Goal: Information Seeking & Learning: Learn about a topic

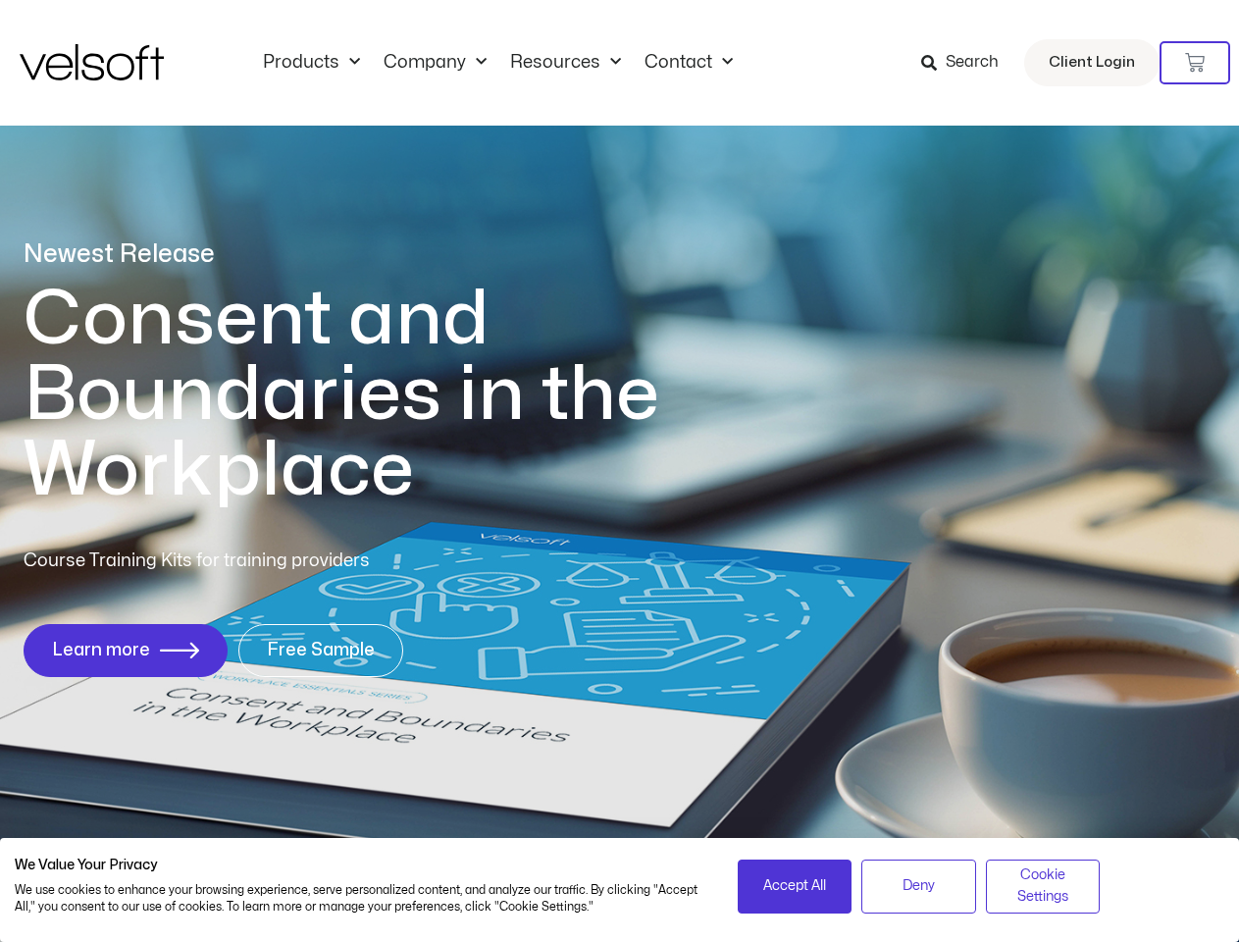
click at [619, 471] on h1 "Consent and Boundaries in the Workplace" at bounding box center [382, 395] width 716 height 227
click at [1195, 63] on icon at bounding box center [1196, 63] width 20 height 20
click at [795, 886] on span "Accept All" at bounding box center [795, 886] width 63 height 22
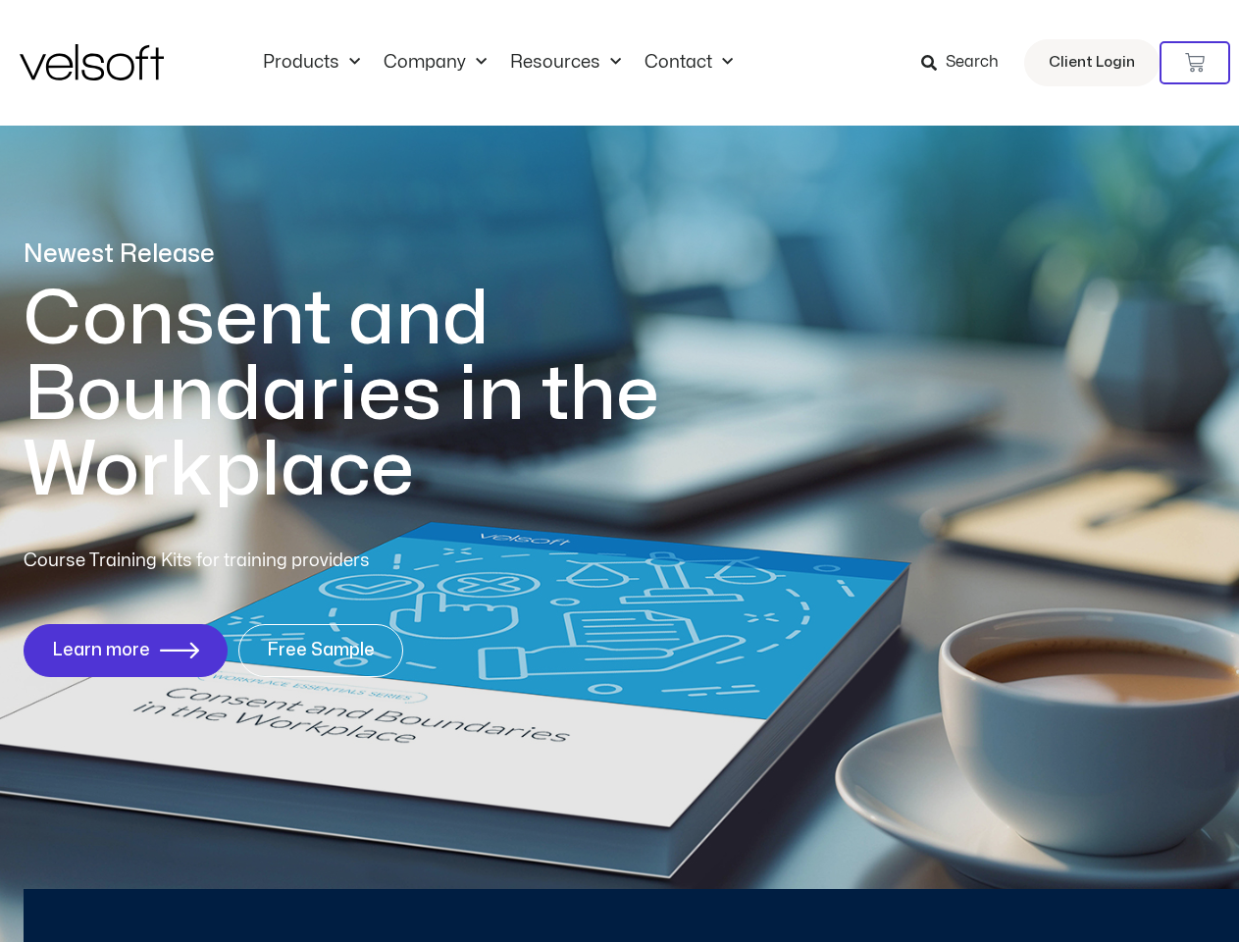
click at [919, 886] on div "Newest Release Consent and Boundaries in the Workplace Course Training Kits for…" at bounding box center [619, 468] width 1239 height 953
click at [1043, 886] on div "Newest Release Consent and Boundaries in the Workplace Course Training Kits for…" at bounding box center [619, 468] width 1239 height 953
